Goal: Transaction & Acquisition: Book appointment/travel/reservation

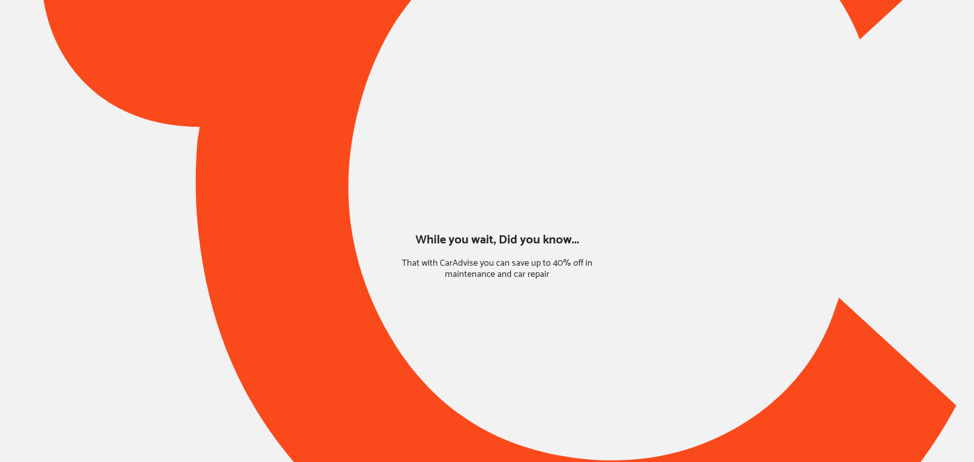
type input "*****"
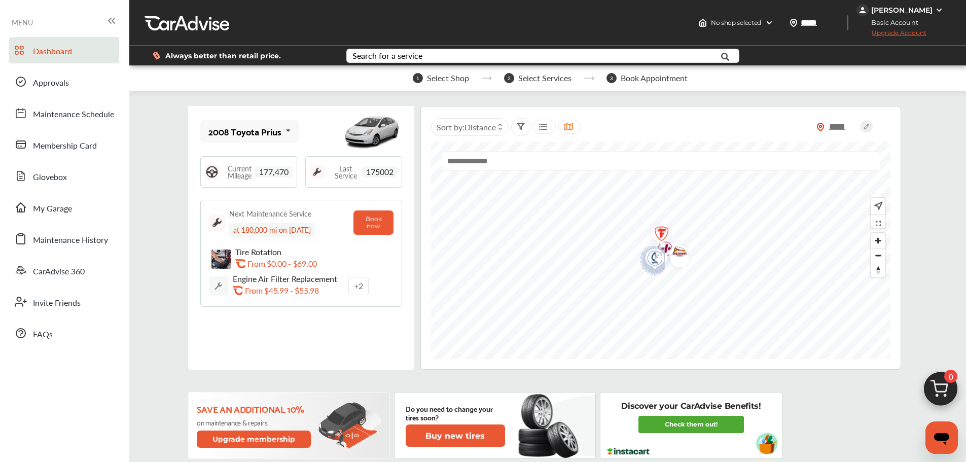
click at [386, 57] on div "Search for a service" at bounding box center [388, 56] width 70 height 8
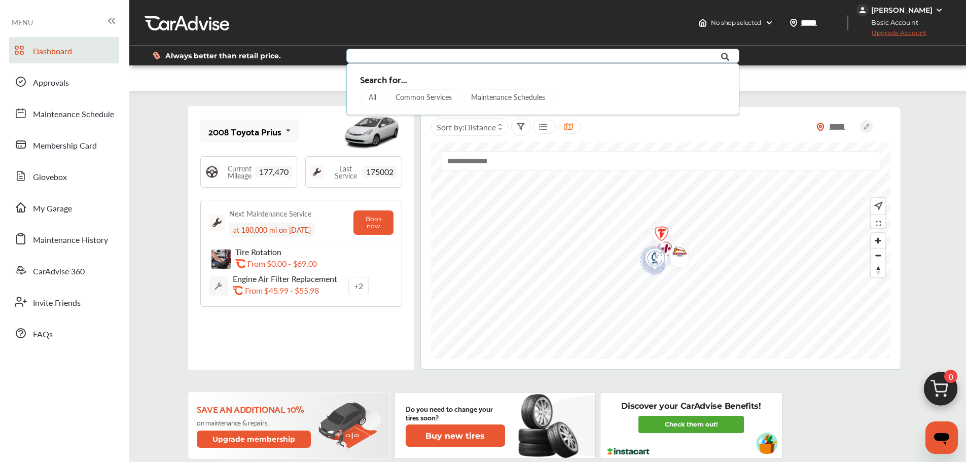
click at [417, 92] on div "Common Services" at bounding box center [424, 97] width 74 height 16
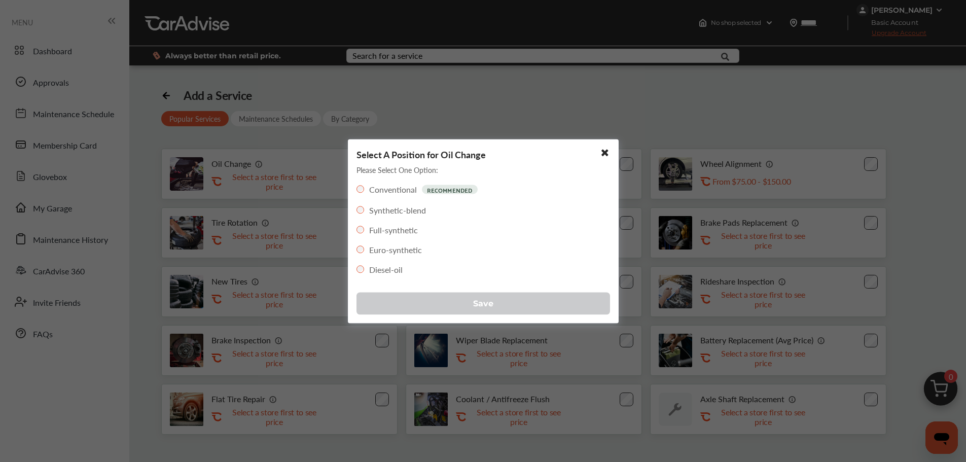
click at [438, 306] on button "Save" at bounding box center [484, 303] width 254 height 22
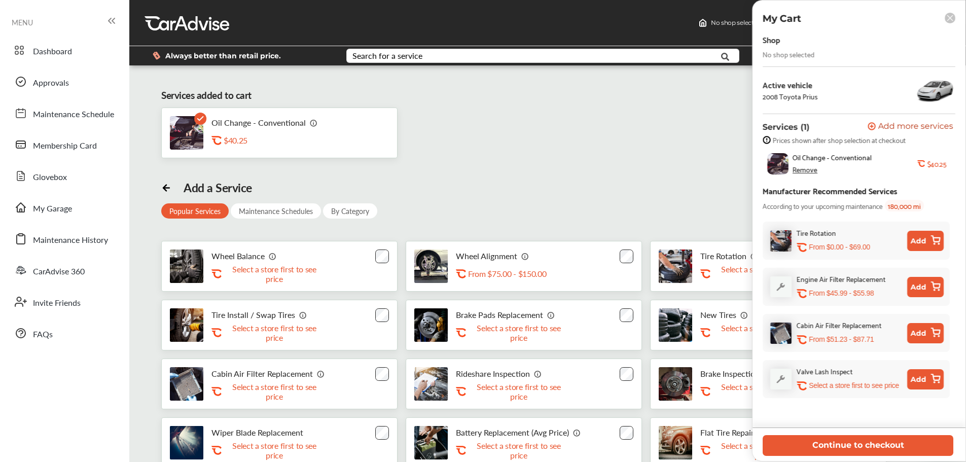
click at [733, 437] on button "Continue to checkout" at bounding box center [858, 445] width 191 height 21
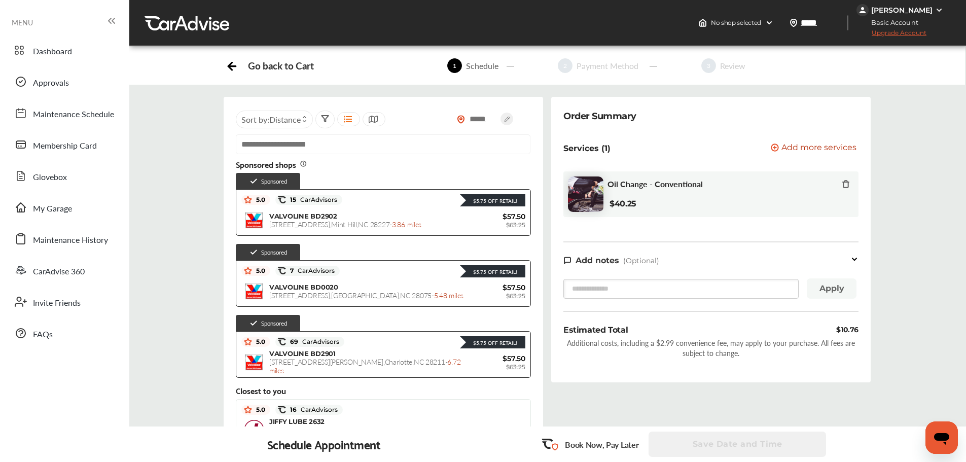
click at [478, 219] on span "$57.50" at bounding box center [495, 216] width 61 height 9
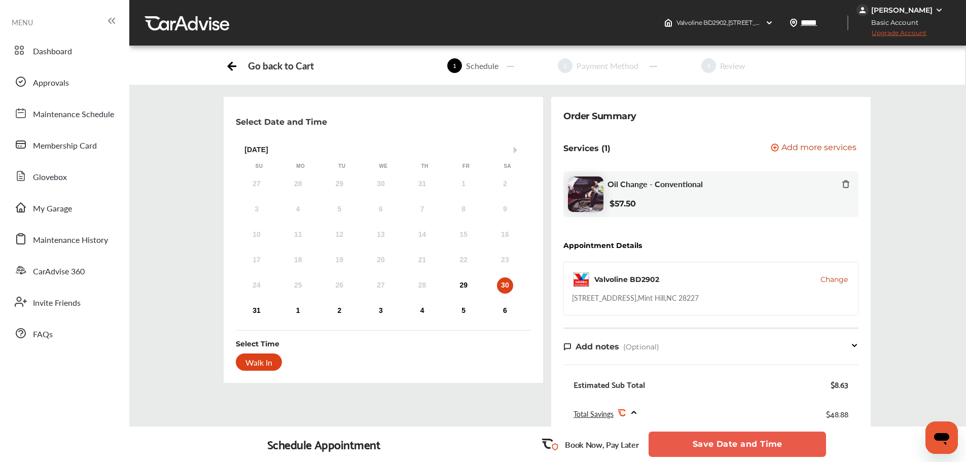
click at [733, 276] on span "Change" at bounding box center [834, 279] width 27 height 10
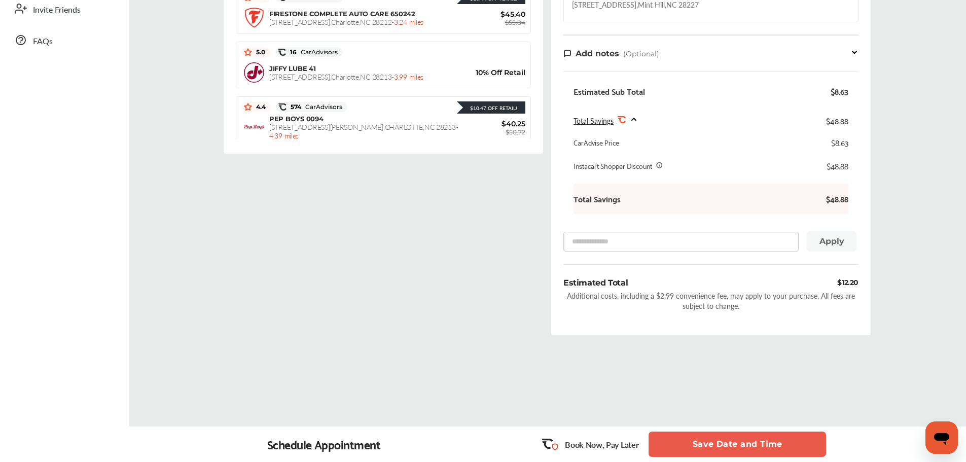
scroll to position [355, 0]
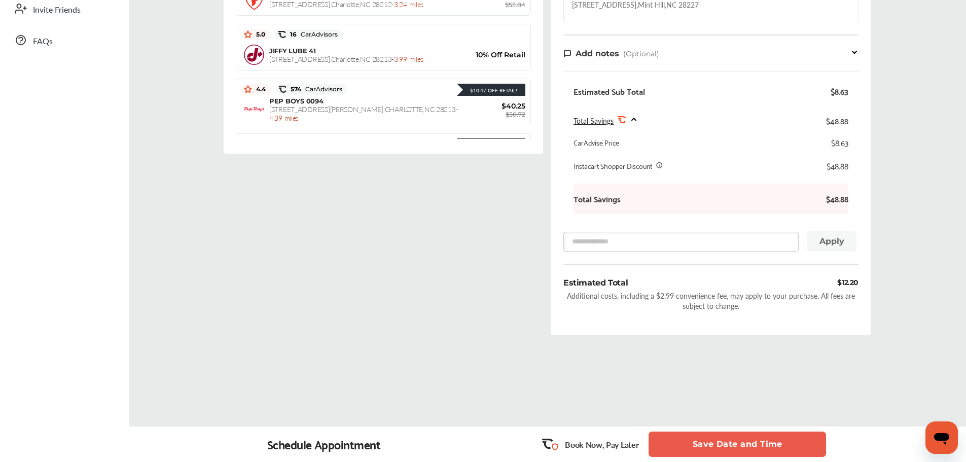
click at [369, 95] on div "$10.47 Off Retail!" at bounding box center [436, 89] width 178 height 13
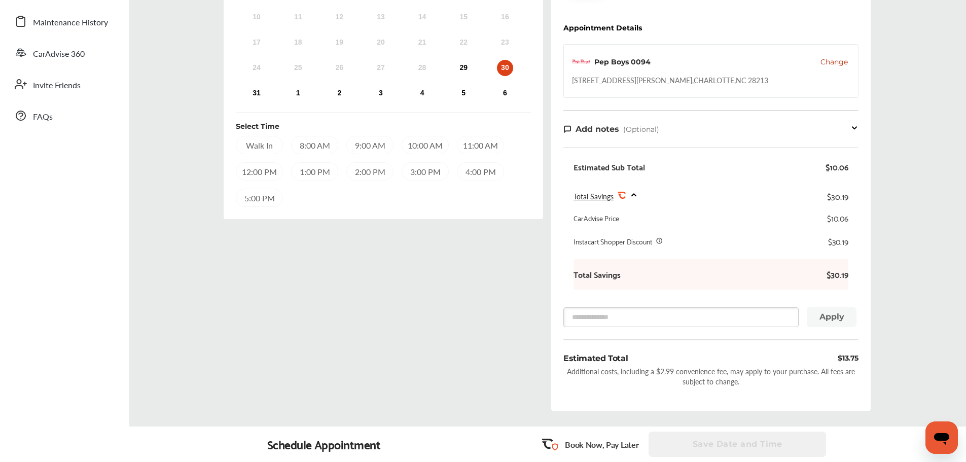
scroll to position [125, 0]
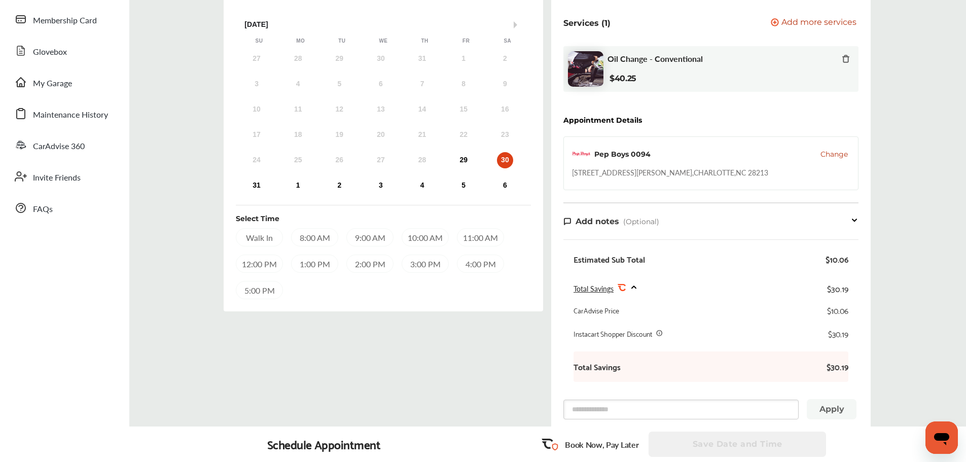
click at [733, 155] on span "Change" at bounding box center [834, 154] width 27 height 10
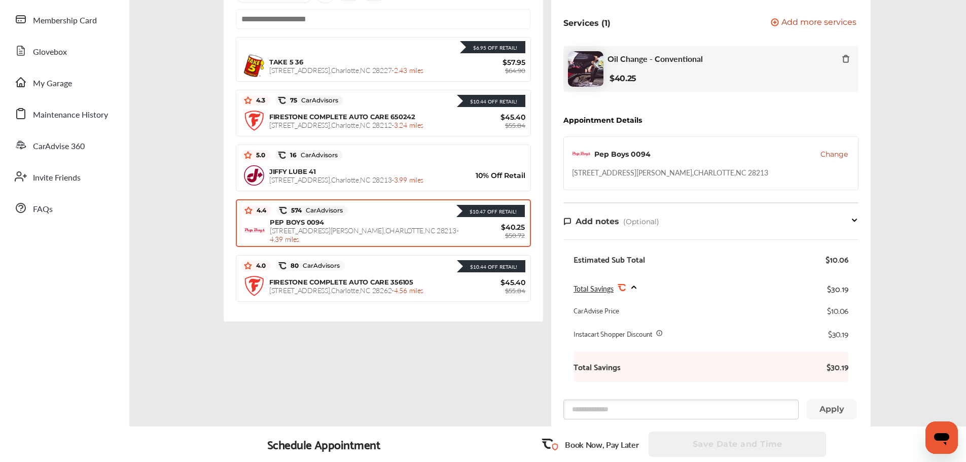
scroll to position [405, 0]
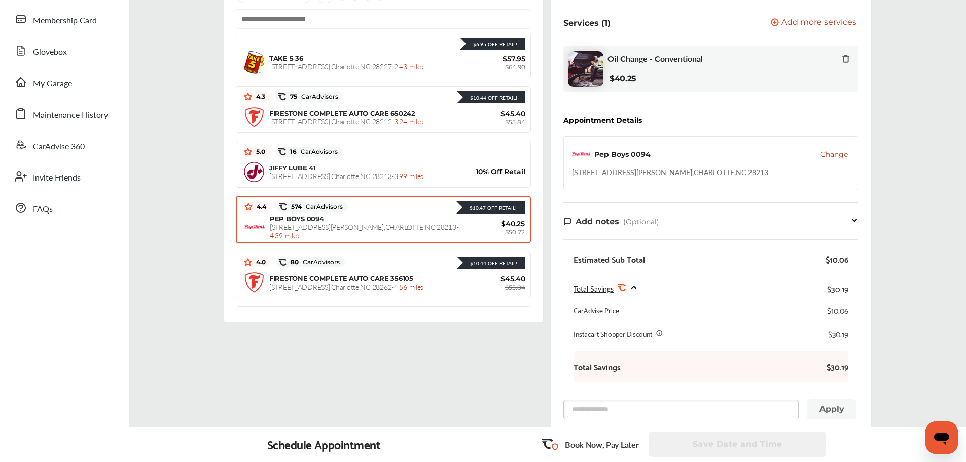
click at [305, 363] on div "***** Sort by : Distance Sponsored shops Sponsored $5.75 Off Retail! 5.0 15 Car…" at bounding box center [384, 242] width 328 height 540
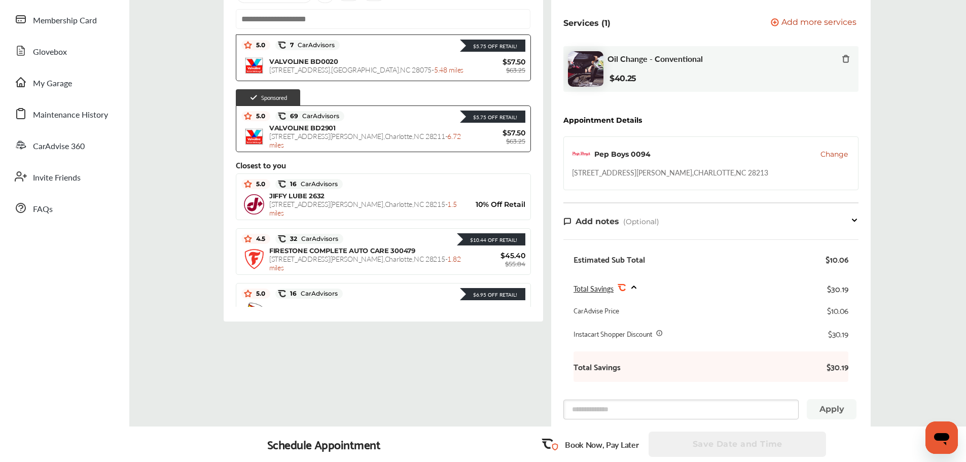
scroll to position [0, 0]
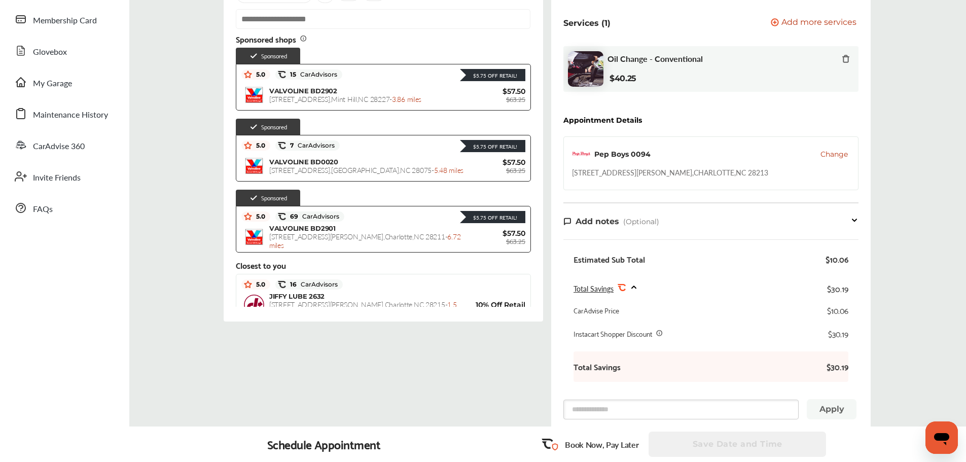
click at [403, 224] on div "5.0 69 CarAdvisors $5.75 Off Retail!" at bounding box center [383, 216] width 284 height 15
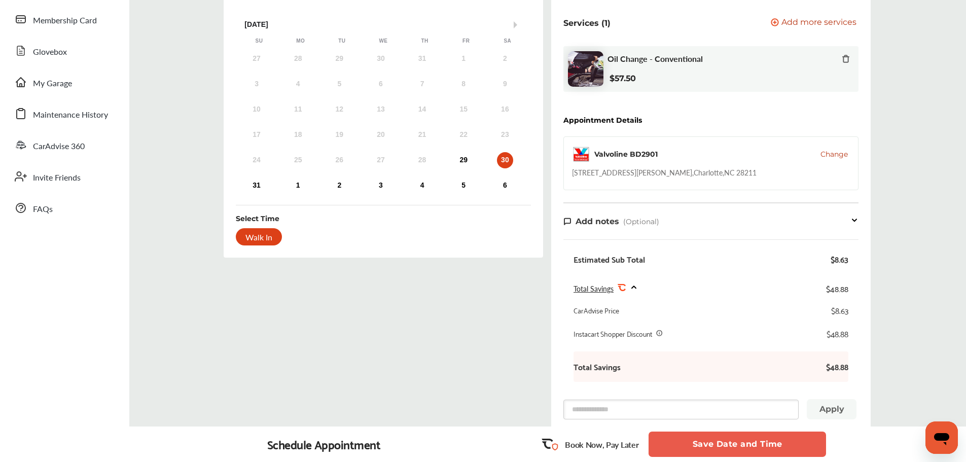
click at [466, 161] on div "29" at bounding box center [463, 160] width 16 height 16
click at [702, 437] on button "Save Date and Time" at bounding box center [738, 444] width 178 height 25
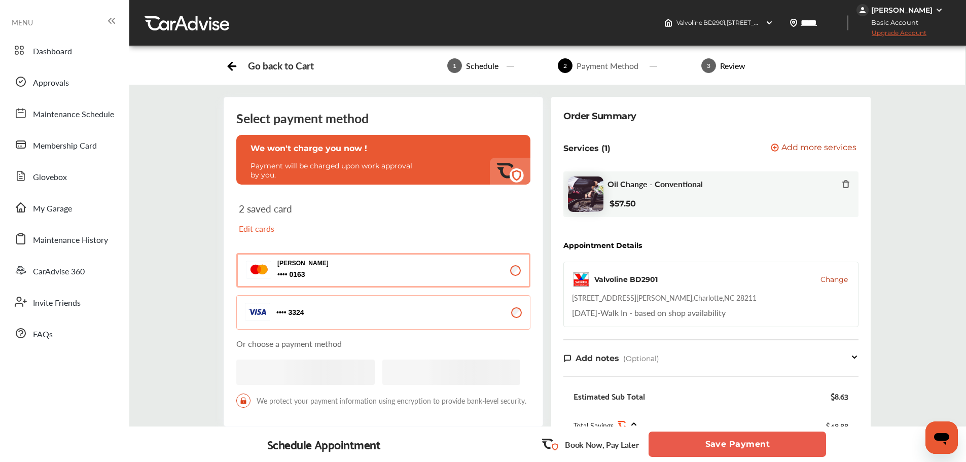
click at [702, 437] on button "Save Payment" at bounding box center [738, 444] width 178 height 25
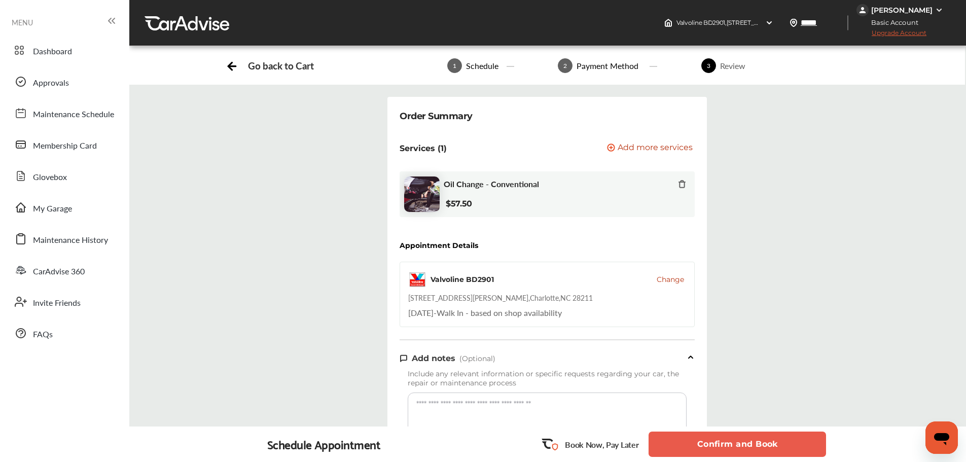
click at [702, 437] on button "Confirm and Book" at bounding box center [738, 444] width 178 height 25
